Goal: Information Seeking & Learning: Find specific fact

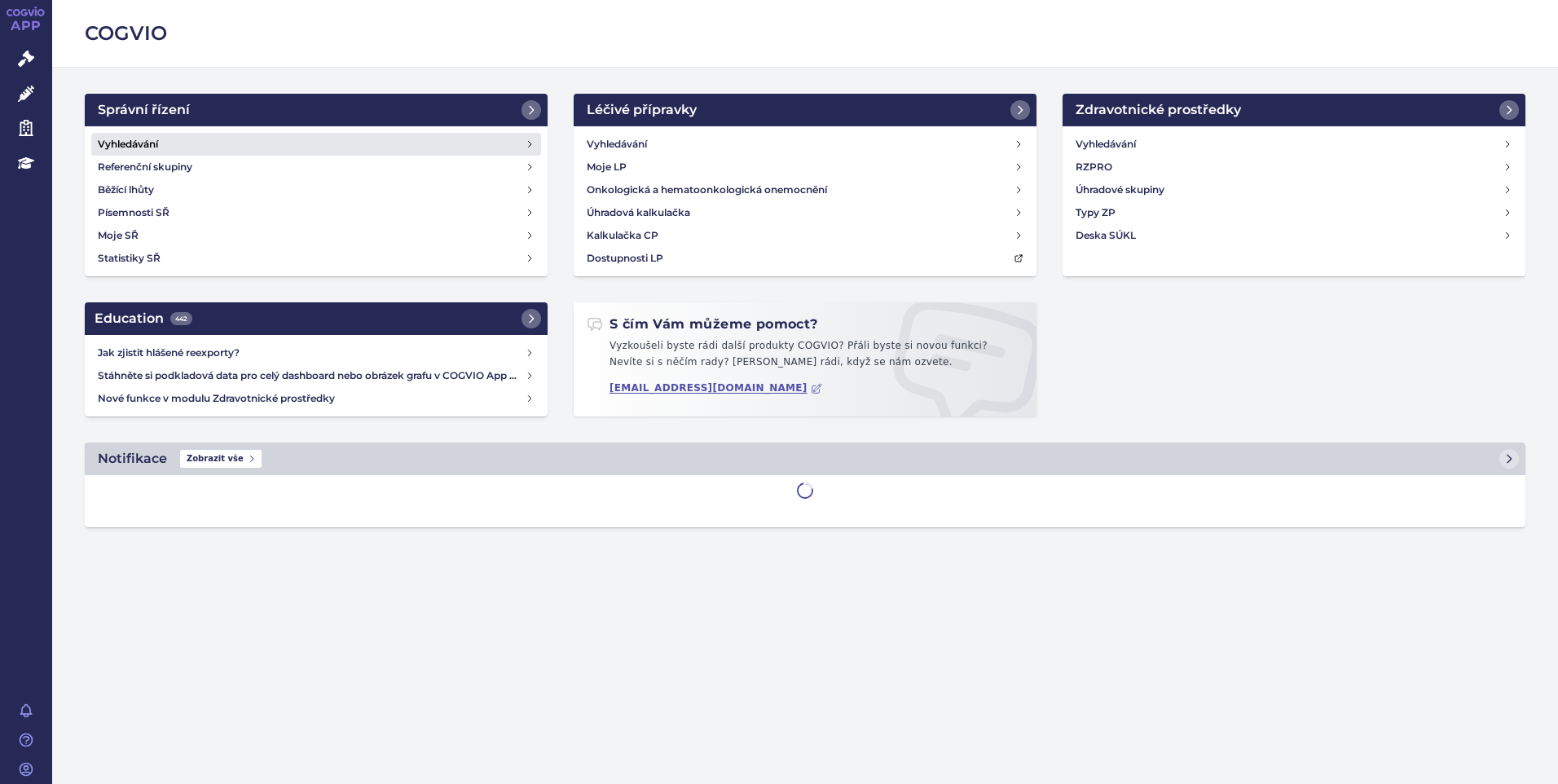
click at [137, 144] on h4 "Vyhledávání" at bounding box center [128, 143] width 61 height 16
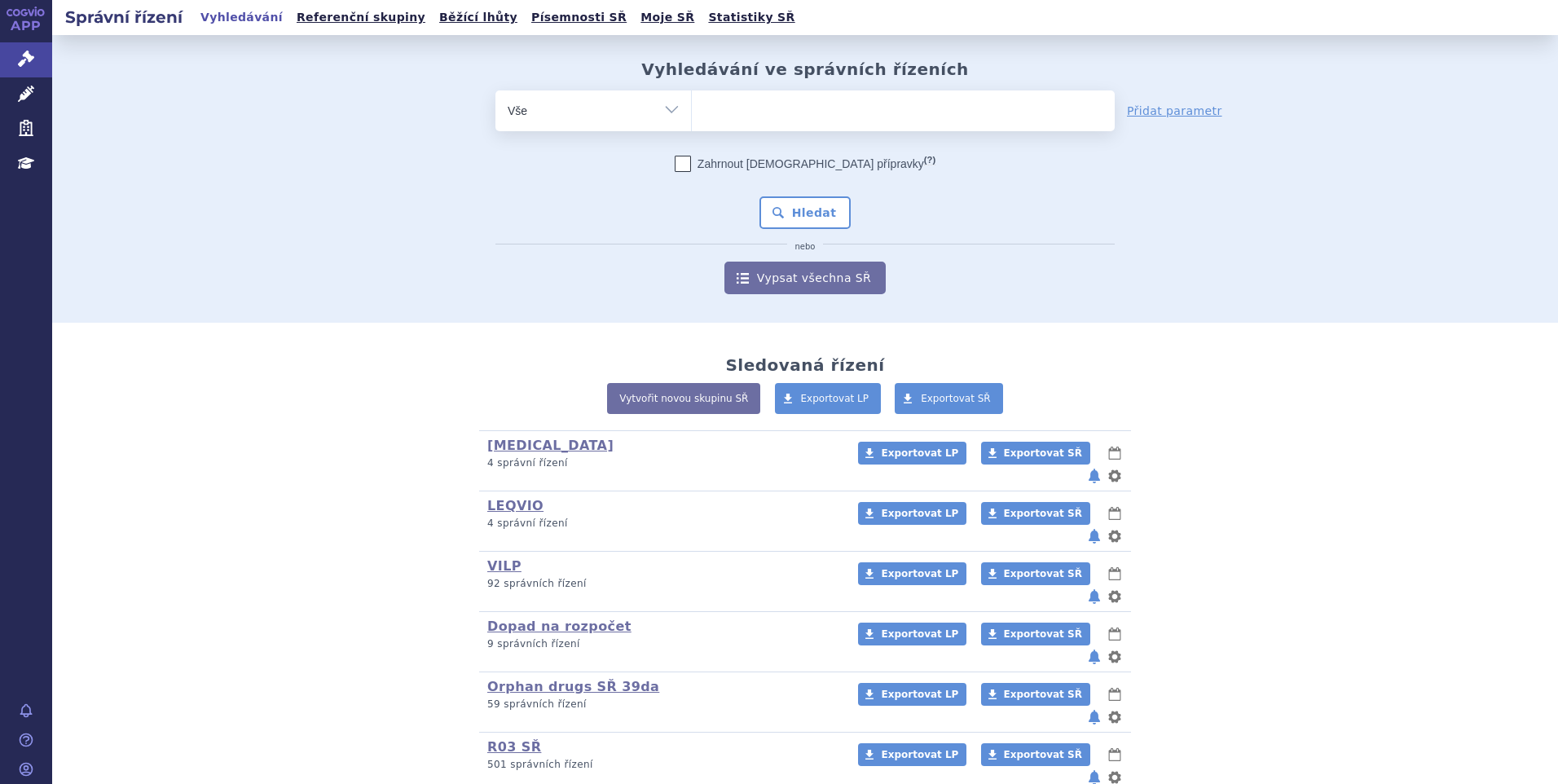
click at [699, 131] on form "odstranit Vše Spisová značka Typ SŘ (?) Hledat" at bounding box center [805, 192] width 619 height 204
drag, startPoint x: 699, startPoint y: 131, endPoint x: 708, endPoint y: 121, distance: 13.5
click at [708, 121] on ul at bounding box center [903, 107] width 423 height 34
click at [692, 121] on select at bounding box center [691, 110] width 1 height 41
paste input "SUKLS309877/2024"
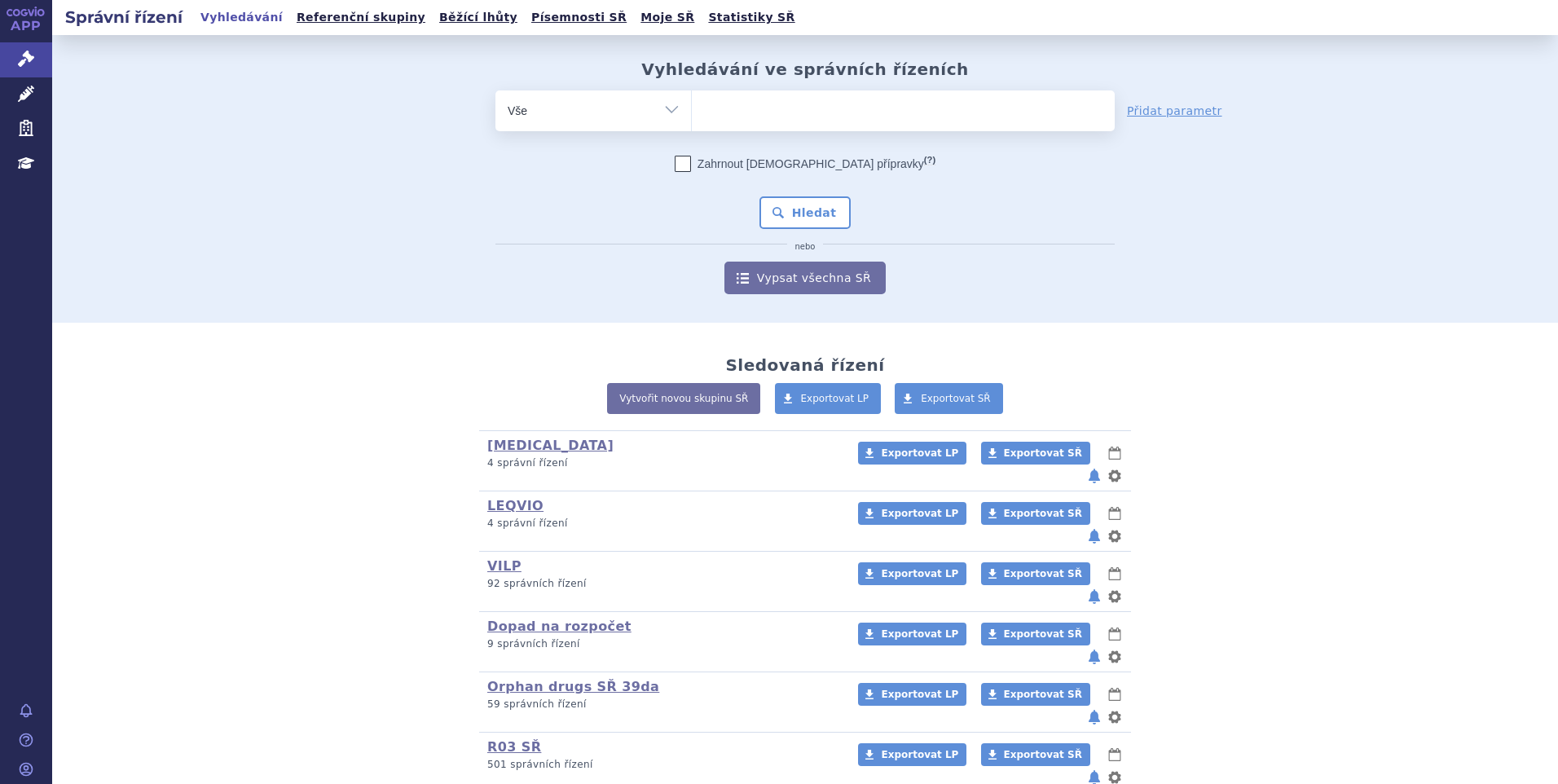
type input "SUKLS309877/2024"
select select "SUKLS309877/2024"
click at [813, 217] on button "Hledat" at bounding box center [805, 212] width 92 height 33
